Goal: Task Accomplishment & Management: Complete application form

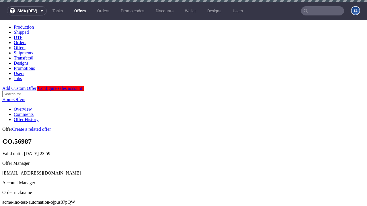
scroll to position [2, 0]
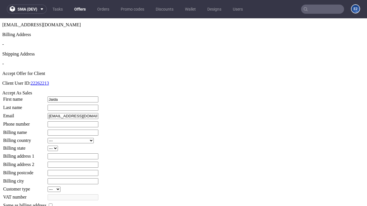
type input "Jaida"
type input "Lueilwitz"
type input "1509813888"
type input "Henriette_Rice56"
select select "13"
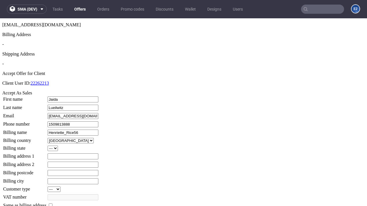
type input "Henriette_Rice56"
type input "[STREET_ADDRESS]"
type input "ZW69 1AY"
select select "132"
type input "ZW69 1AY"
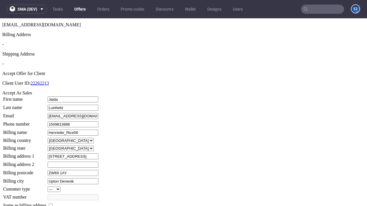
type input "Upton Denesik"
click at [52, 204] on input "checkbox" at bounding box center [51, 206] width 4 height 4
checkbox input "true"
type input "Henriette_Rice56"
select select "13"
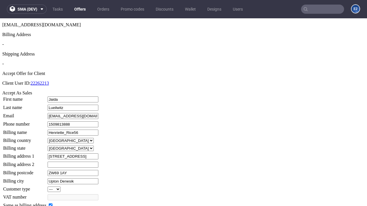
type input "[STREET_ADDRESS]"
type input "ZW69 1AY"
type input "Upton Denesik"
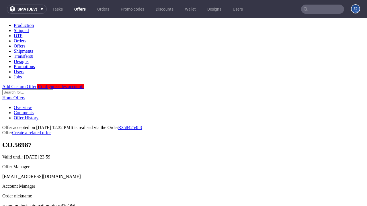
scroll to position [0, 0]
